Goal: Task Accomplishment & Management: Use online tool/utility

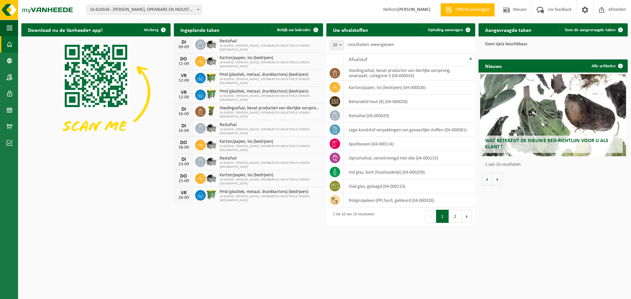
click at [198, 11] on span at bounding box center [198, 9] width 7 height 9
click at [516, 31] on h2 "Aangevraagde taken" at bounding box center [508, 29] width 59 height 13
click at [602, 33] on link "Toon de aangevraagde taken" at bounding box center [593, 29] width 68 height 13
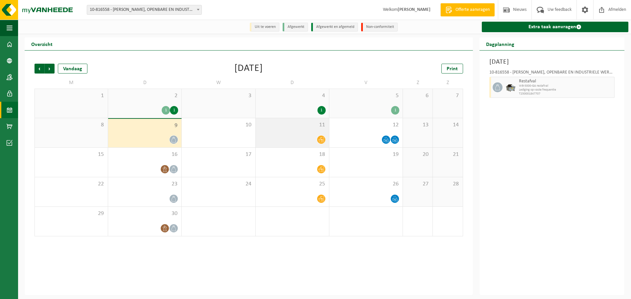
click at [312, 140] on div at bounding box center [292, 139] width 67 height 9
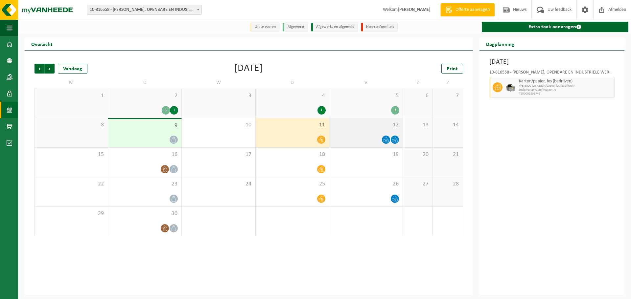
click at [370, 130] on div "12" at bounding box center [365, 132] width 73 height 29
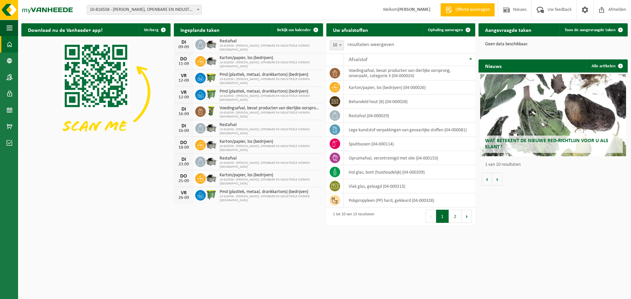
click at [198, 10] on b at bounding box center [198, 10] width 3 height 2
click at [578, 29] on span "Toon de aangevraagde taken" at bounding box center [590, 30] width 51 height 4
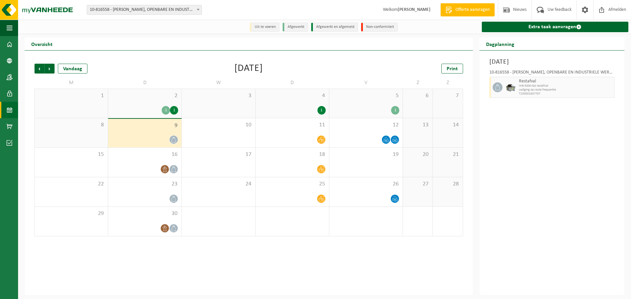
click at [261, 26] on li "Uit te voeren" at bounding box center [265, 27] width 30 height 9
click at [544, 28] on link "Extra taak aanvragen" at bounding box center [555, 27] width 147 height 11
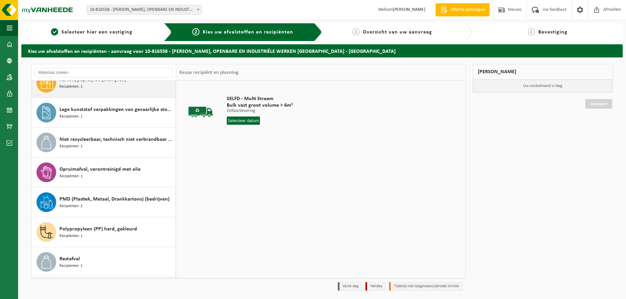
scroll to position [62, 0]
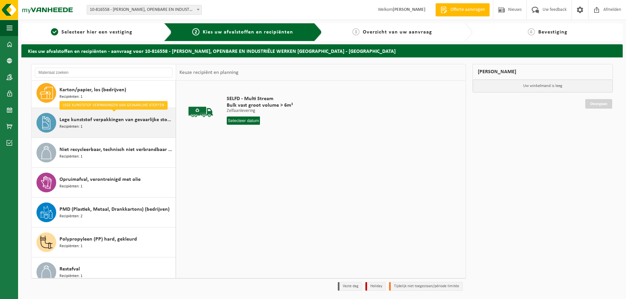
click at [125, 126] on div "Lege kunststof verpakkingen van gevaarlijke stoffen Recipiënten: 1" at bounding box center [116, 123] width 114 height 20
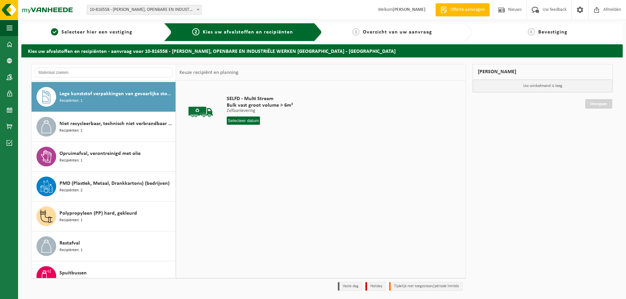
scroll to position [90, 0]
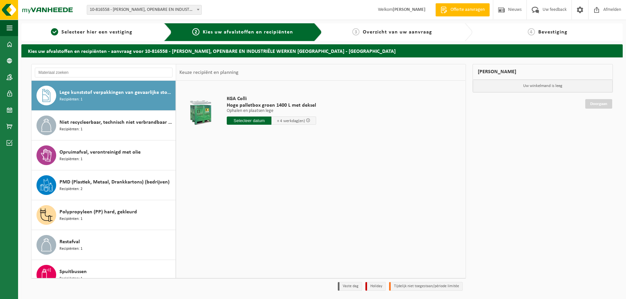
click at [253, 119] on input "text" at bounding box center [249, 121] width 45 height 8
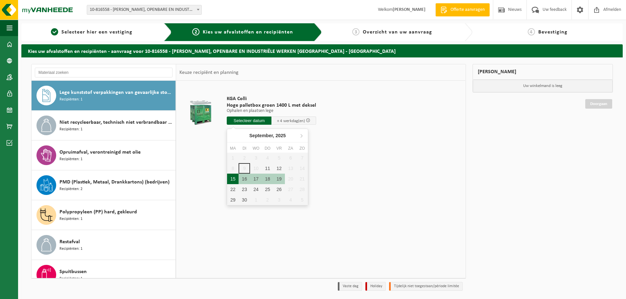
click at [234, 179] on div "15" at bounding box center [233, 179] width 12 height 11
type input "Van [DATE]"
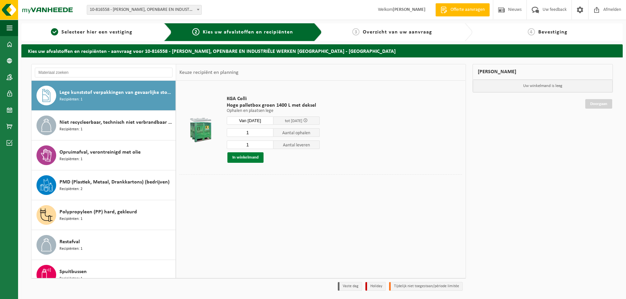
click at [253, 157] on button "In winkelmand" at bounding box center [245, 158] width 36 height 11
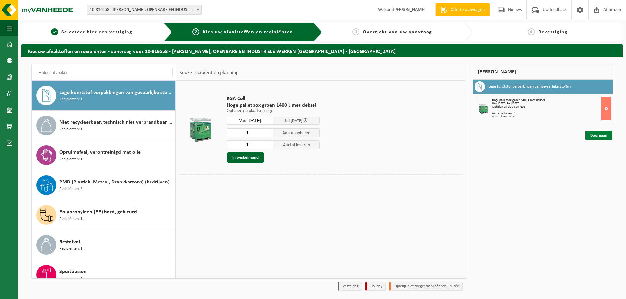
click at [603, 137] on link "Doorgaan" at bounding box center [598, 136] width 27 height 10
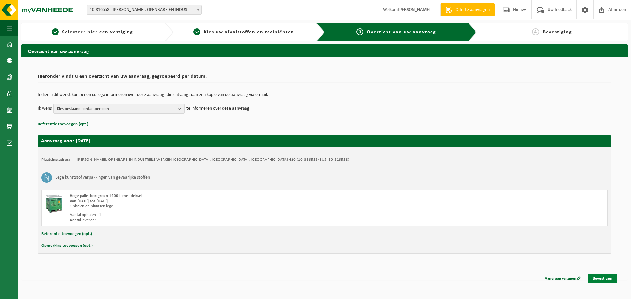
click at [604, 278] on link "Bevestigen" at bounding box center [603, 279] width 30 height 10
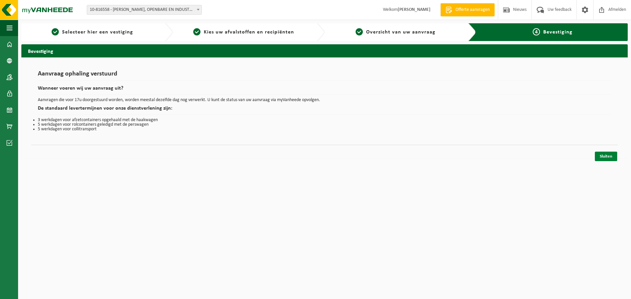
click at [607, 156] on link "Sluiten" at bounding box center [606, 157] width 22 height 10
